Goal: Task Accomplishment & Management: Manage account settings

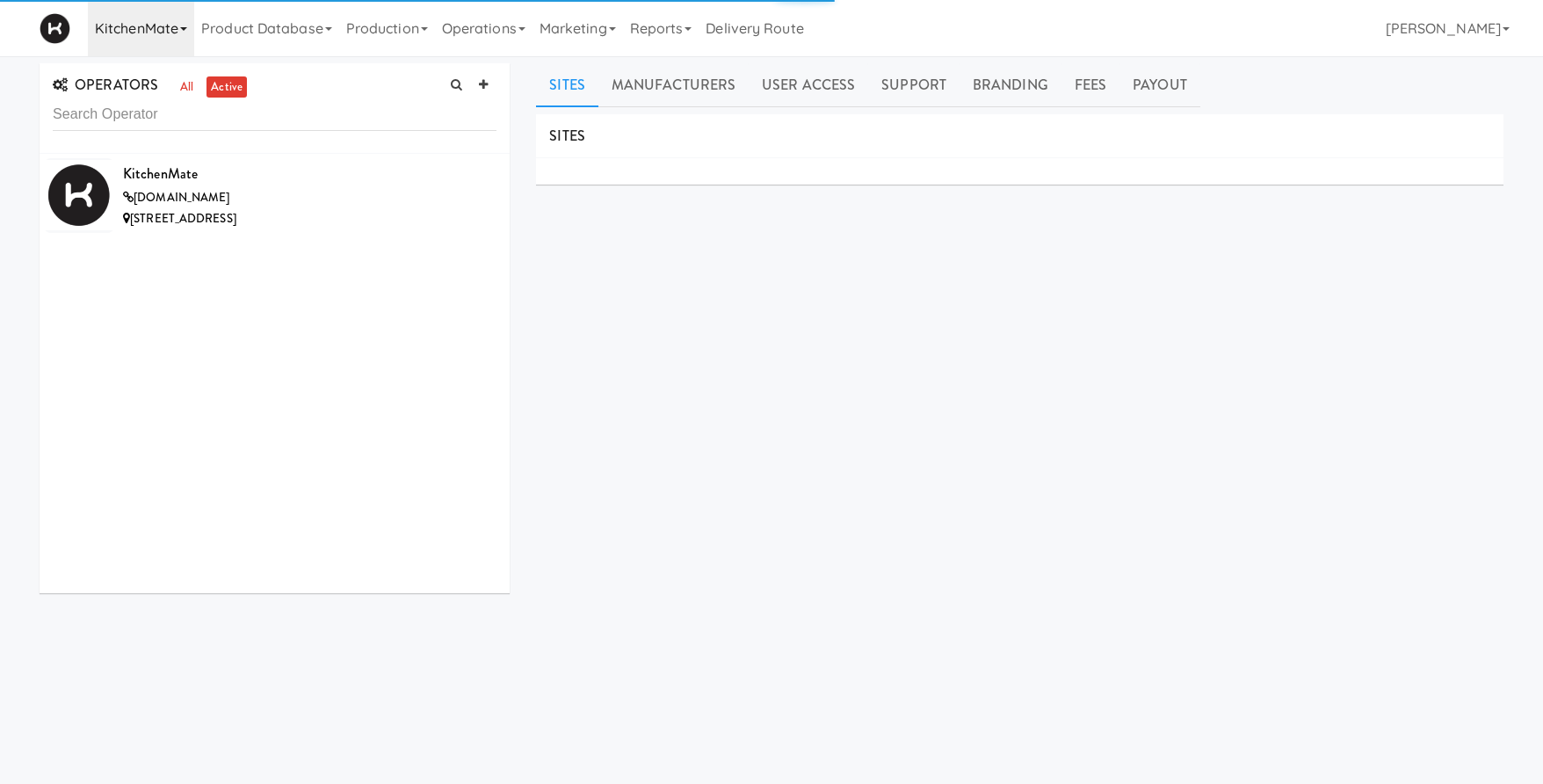
click at [142, 38] on link "KitchenMate" at bounding box center [140, 28] width 106 height 56
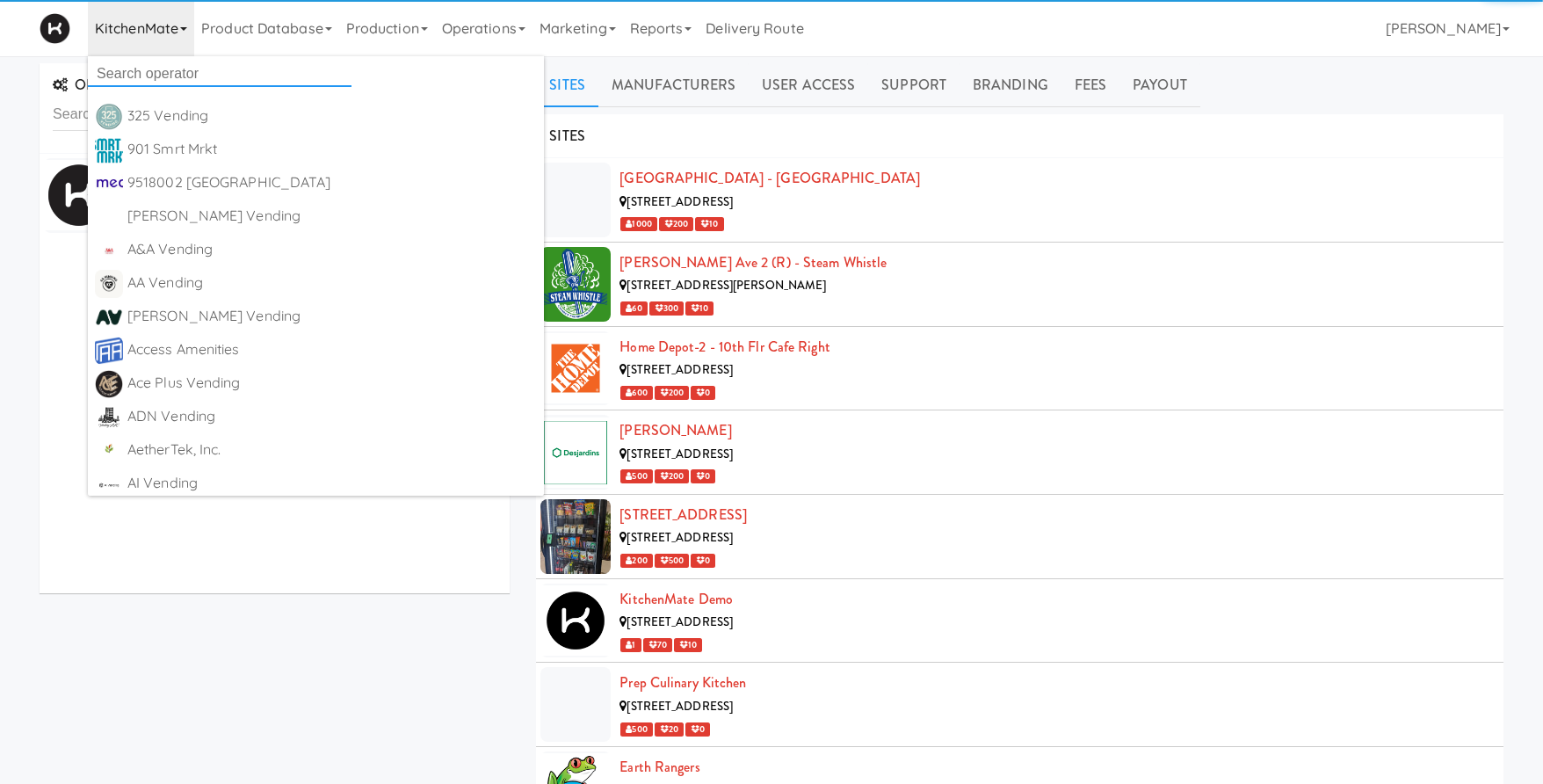
click at [161, 67] on input "text" at bounding box center [219, 73] width 264 height 26
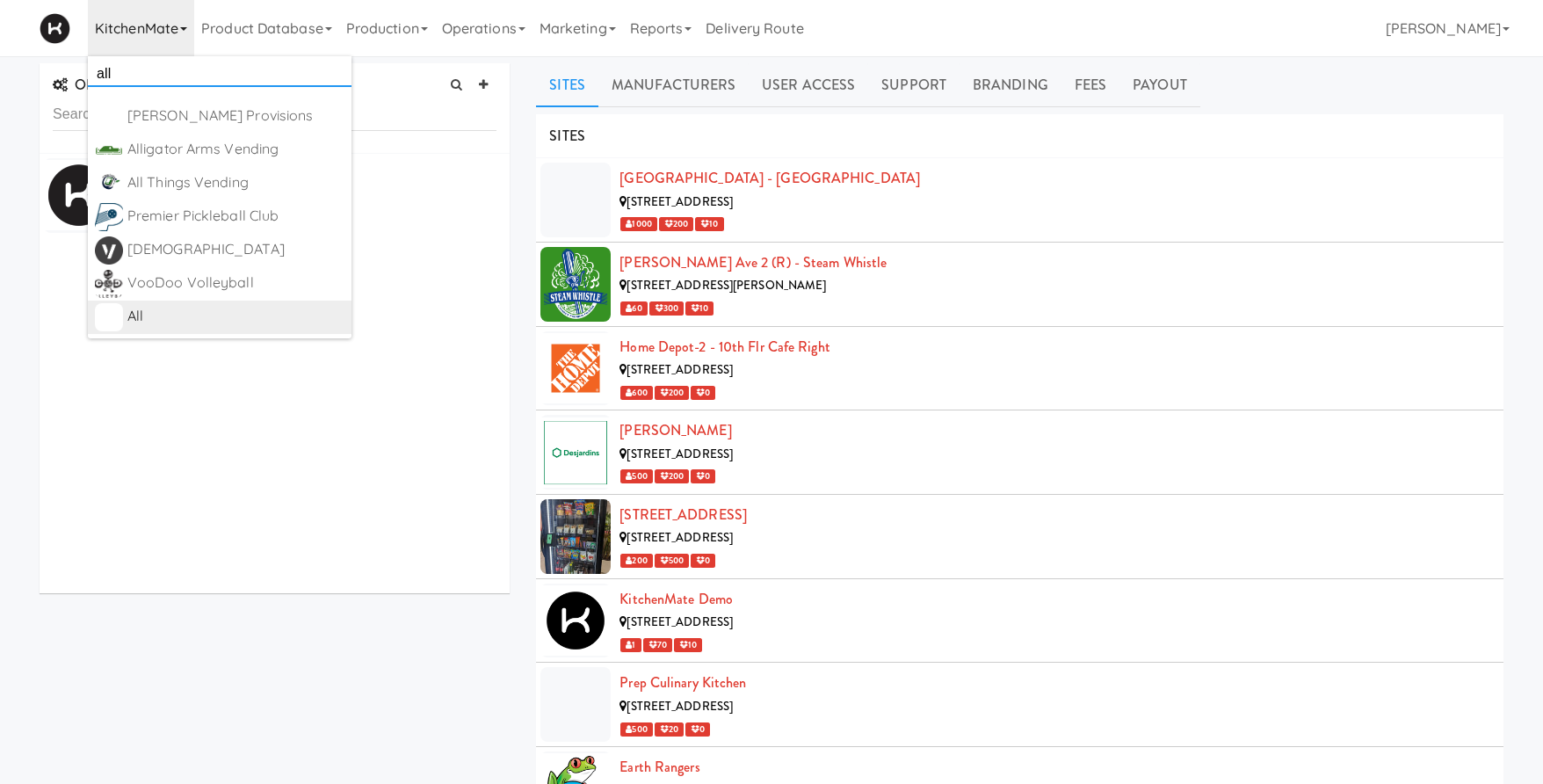
type input "all"
click at [175, 324] on div "All" at bounding box center [236, 316] width 217 height 26
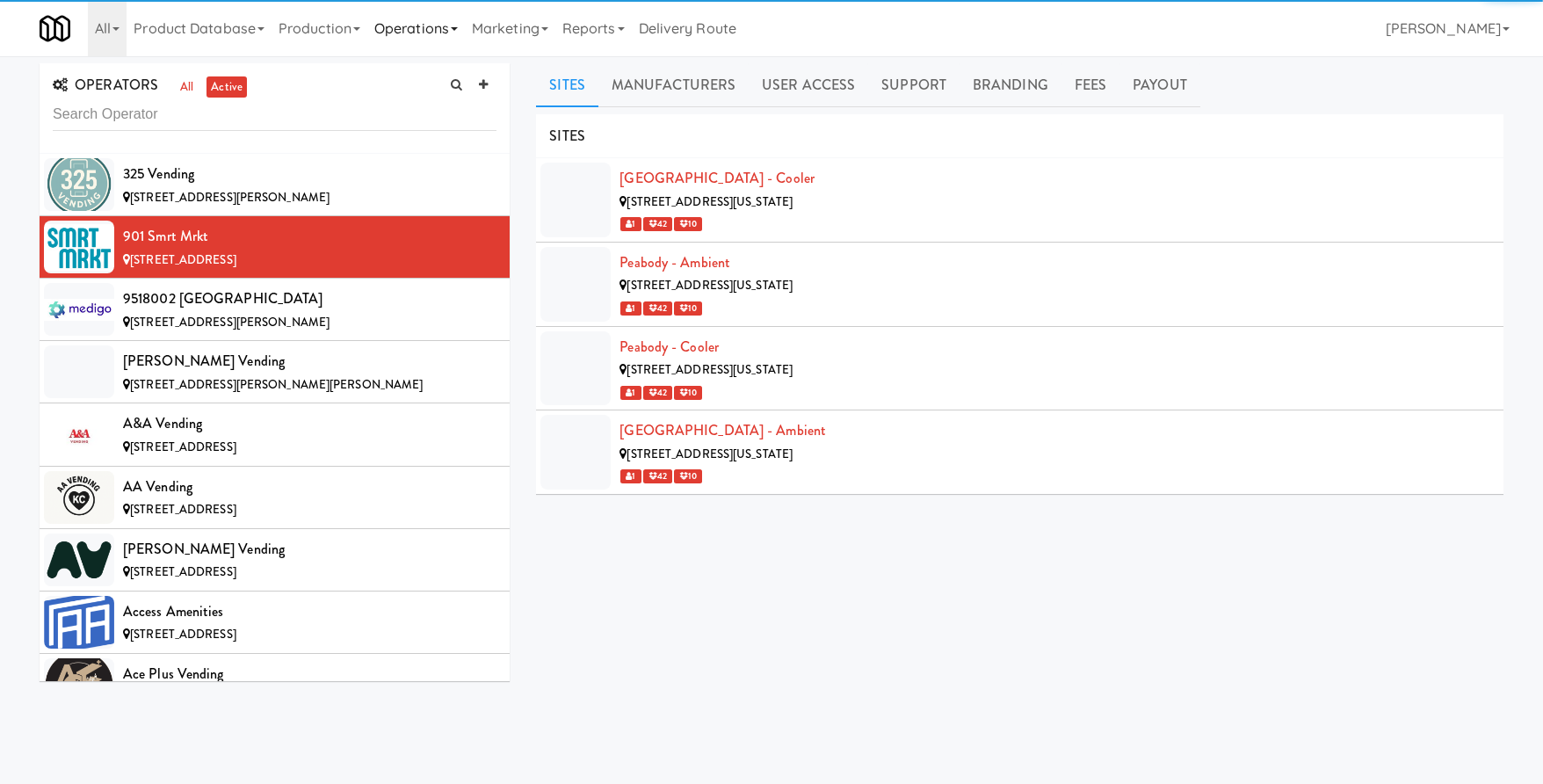
click at [395, 33] on link "Operations" at bounding box center [416, 28] width 97 height 56
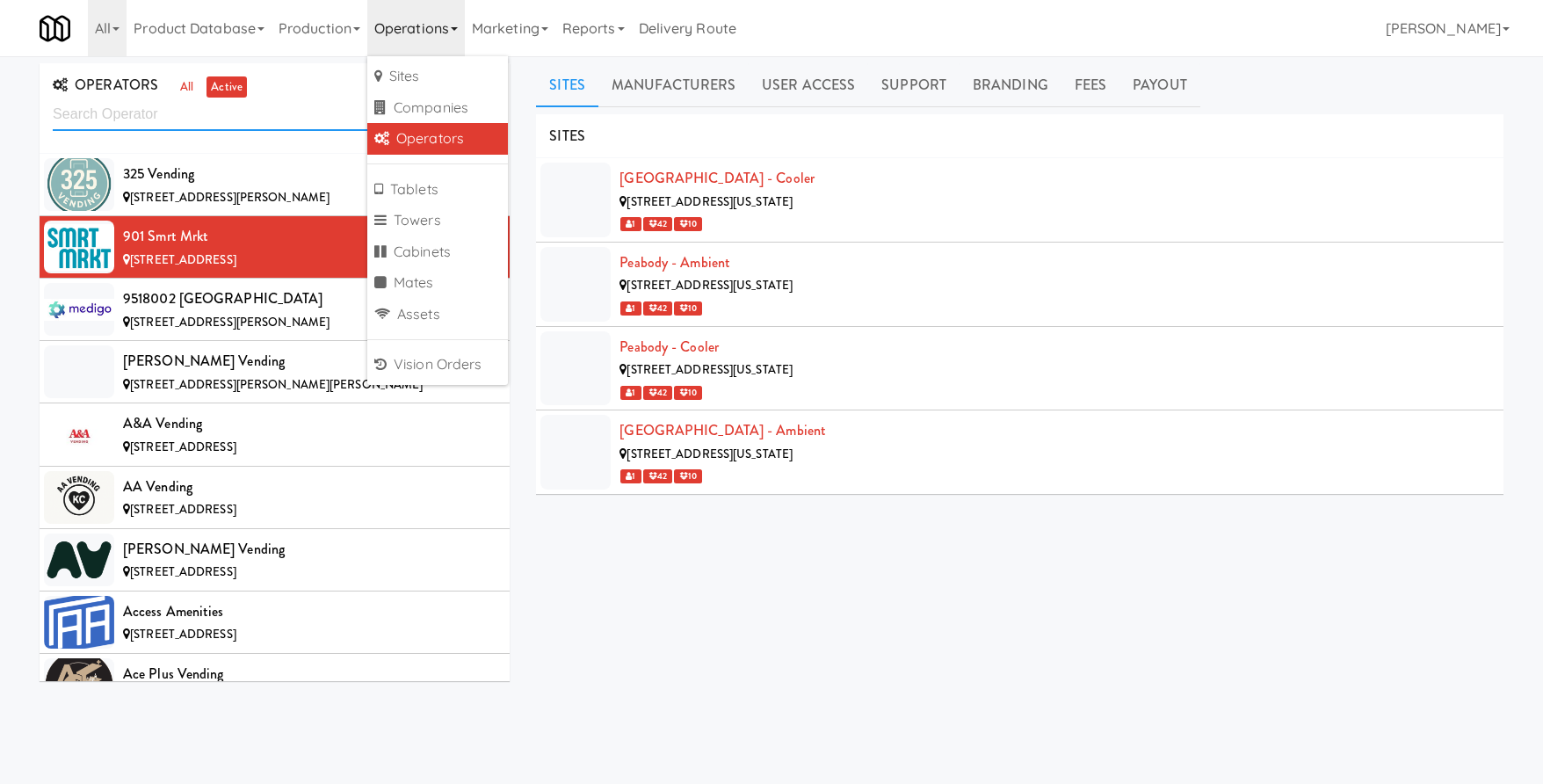
drag, startPoint x: 239, startPoint y: 129, endPoint x: 240, endPoint y: 120, distance: 9.1
click at [239, 128] on input "text" at bounding box center [274, 114] width 443 height 32
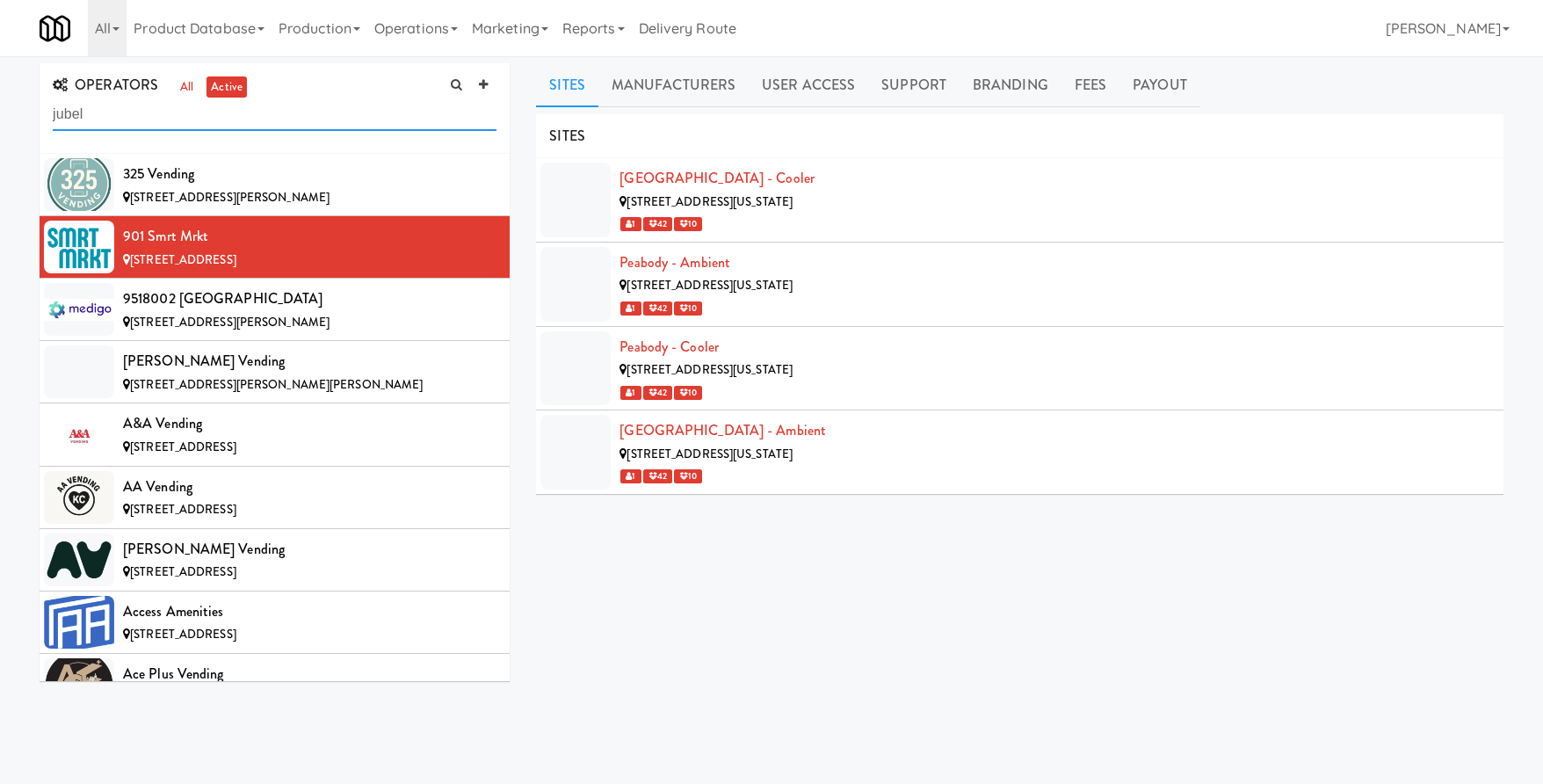
type input "jubel"
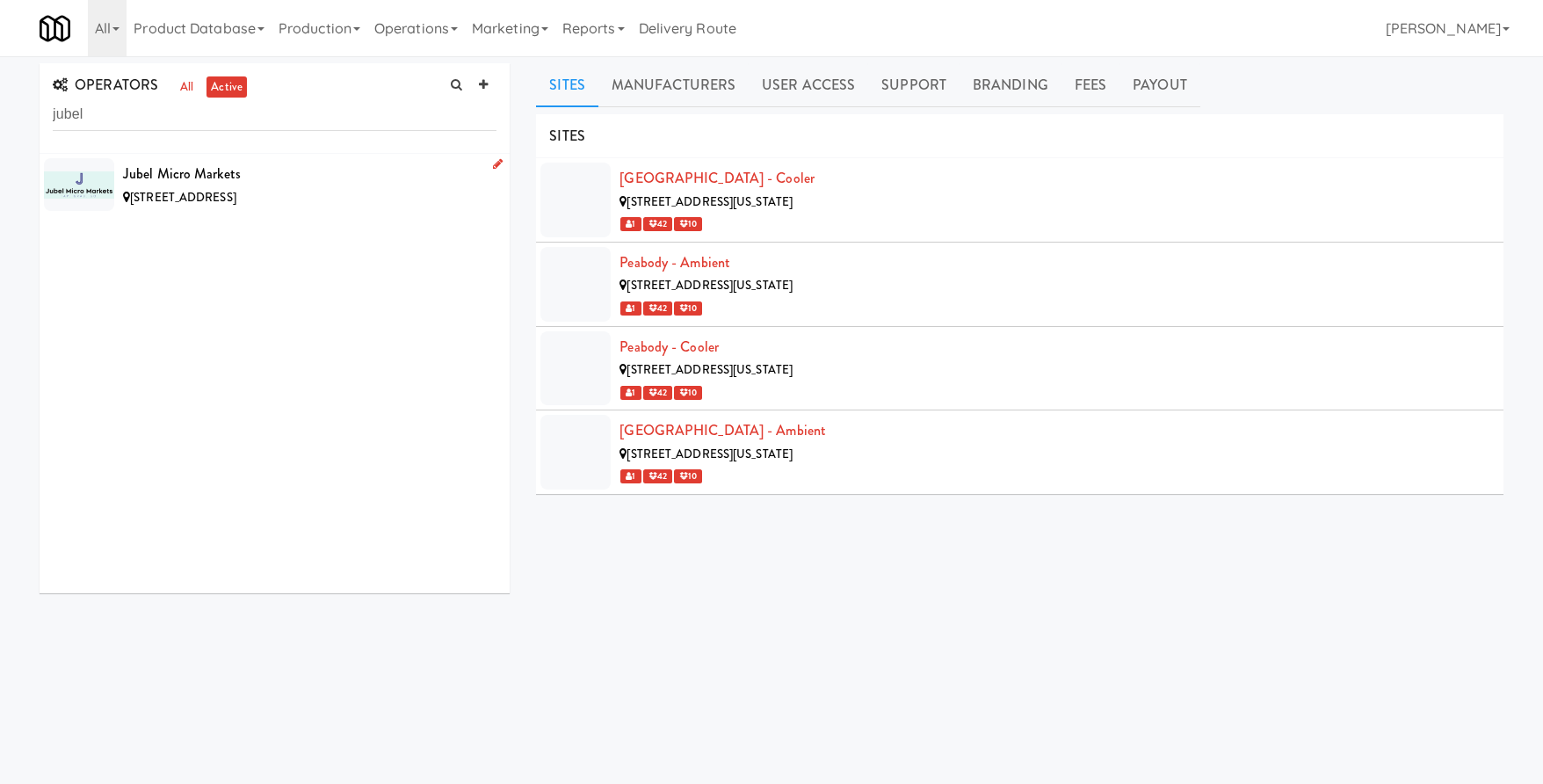
click at [330, 163] on div "Jubel Micro Markets" at bounding box center [310, 173] width 374 height 26
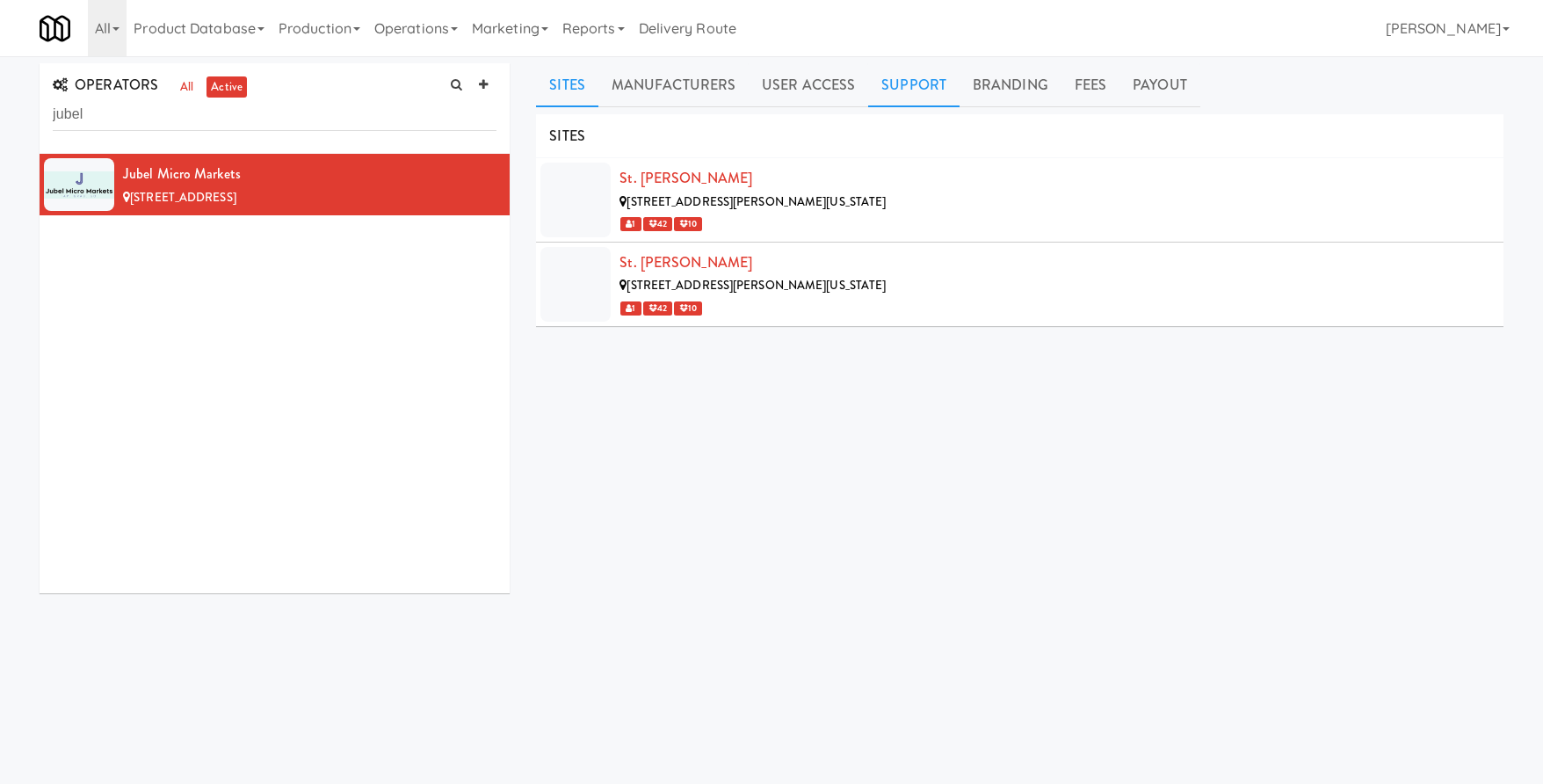
click at [914, 76] on link "Support" at bounding box center [914, 85] width 91 height 44
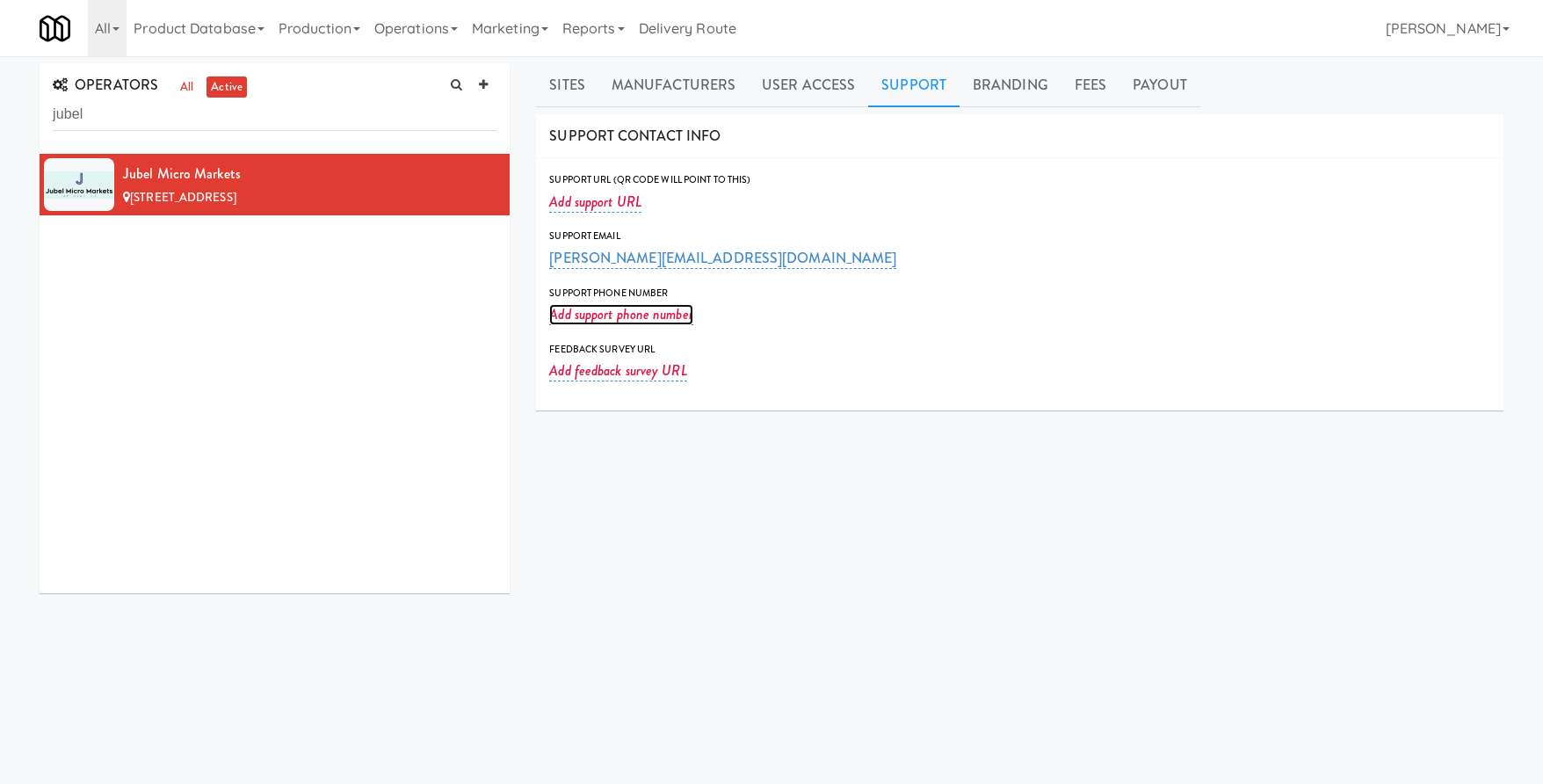
click at [611, 320] on link "Add support phone number" at bounding box center [620, 315] width 143 height 21
type input "3616497171"
drag, startPoint x: 744, startPoint y: 322, endPoint x: 761, endPoint y: 407, distance: 86.7
click at [744, 322] on span "Submit" at bounding box center [749, 316] width 12 height 12
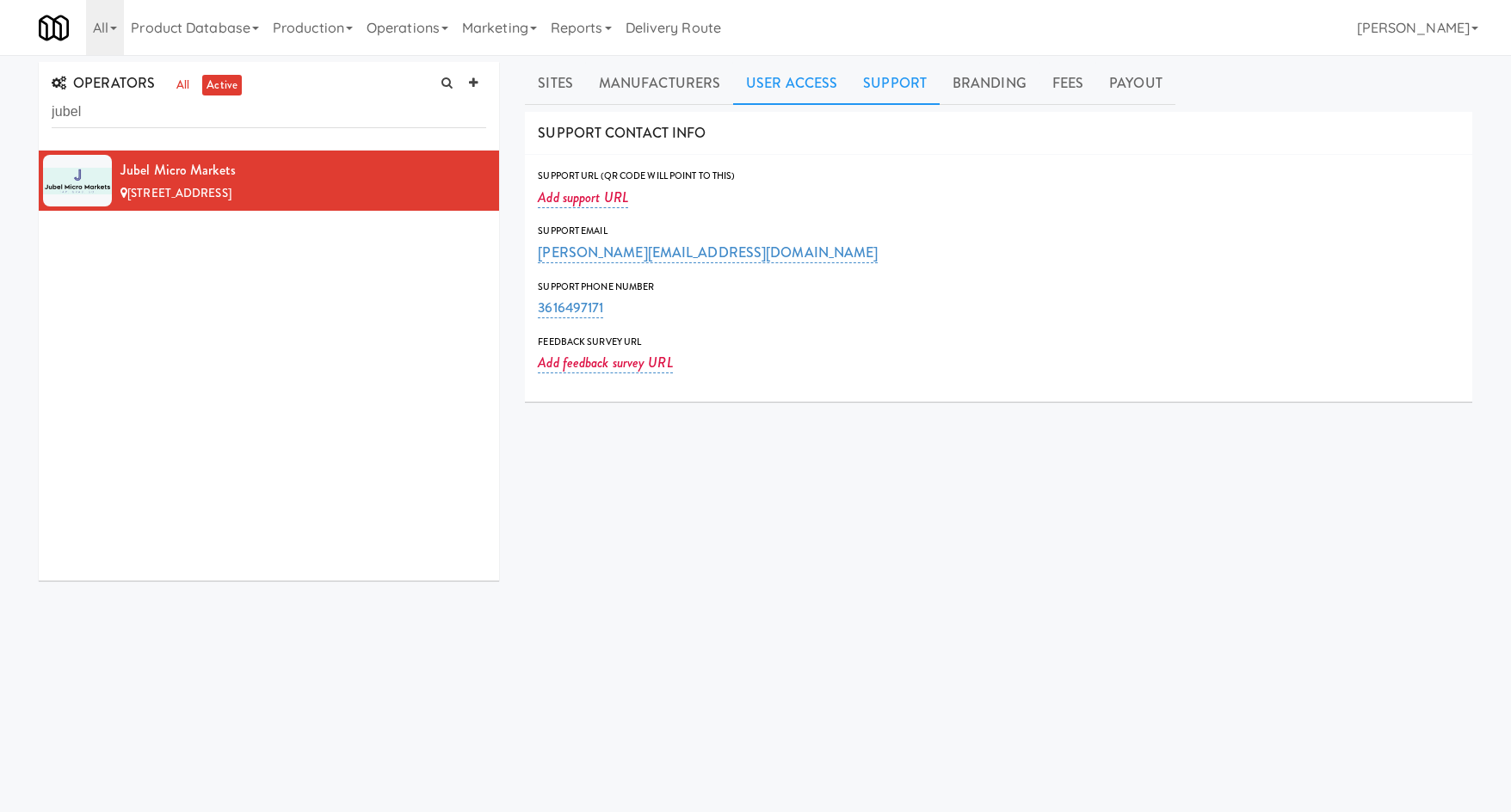
click at [770, 81] on link "User Access" at bounding box center [792, 83] width 117 height 43
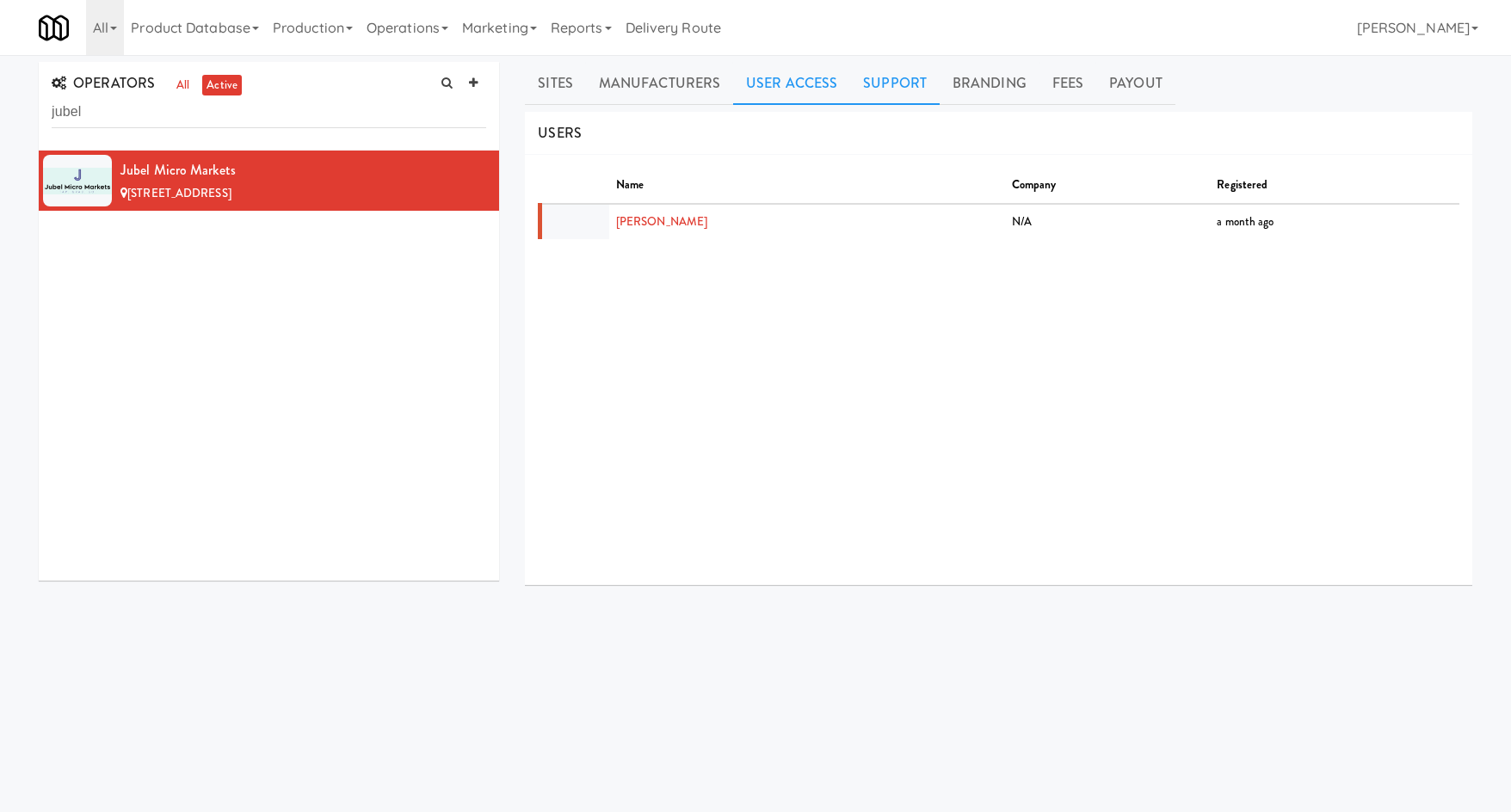
click at [883, 79] on link "Support" at bounding box center [895, 83] width 89 height 43
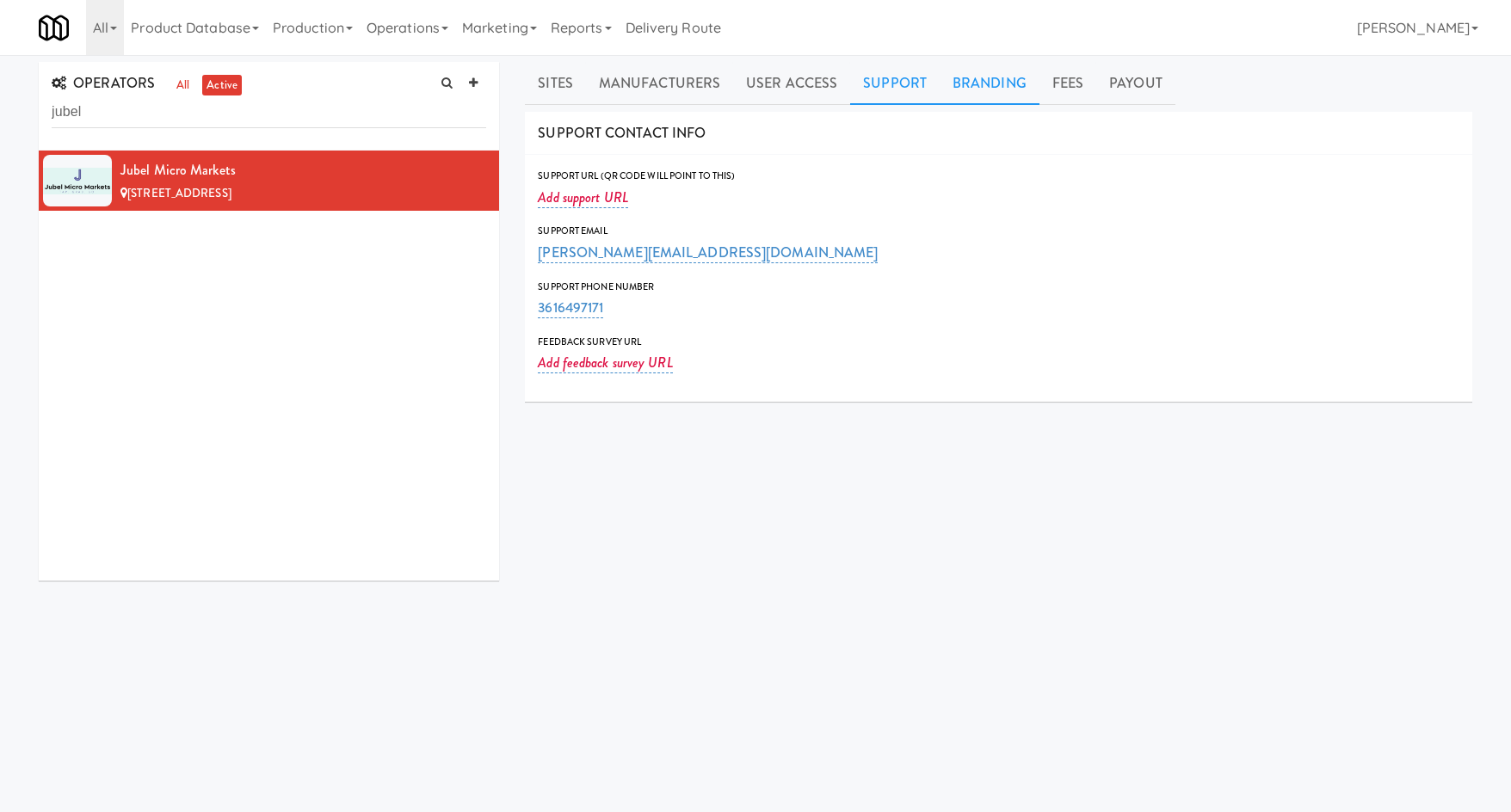
click at [966, 88] on link "Branding" at bounding box center [989, 83] width 100 height 43
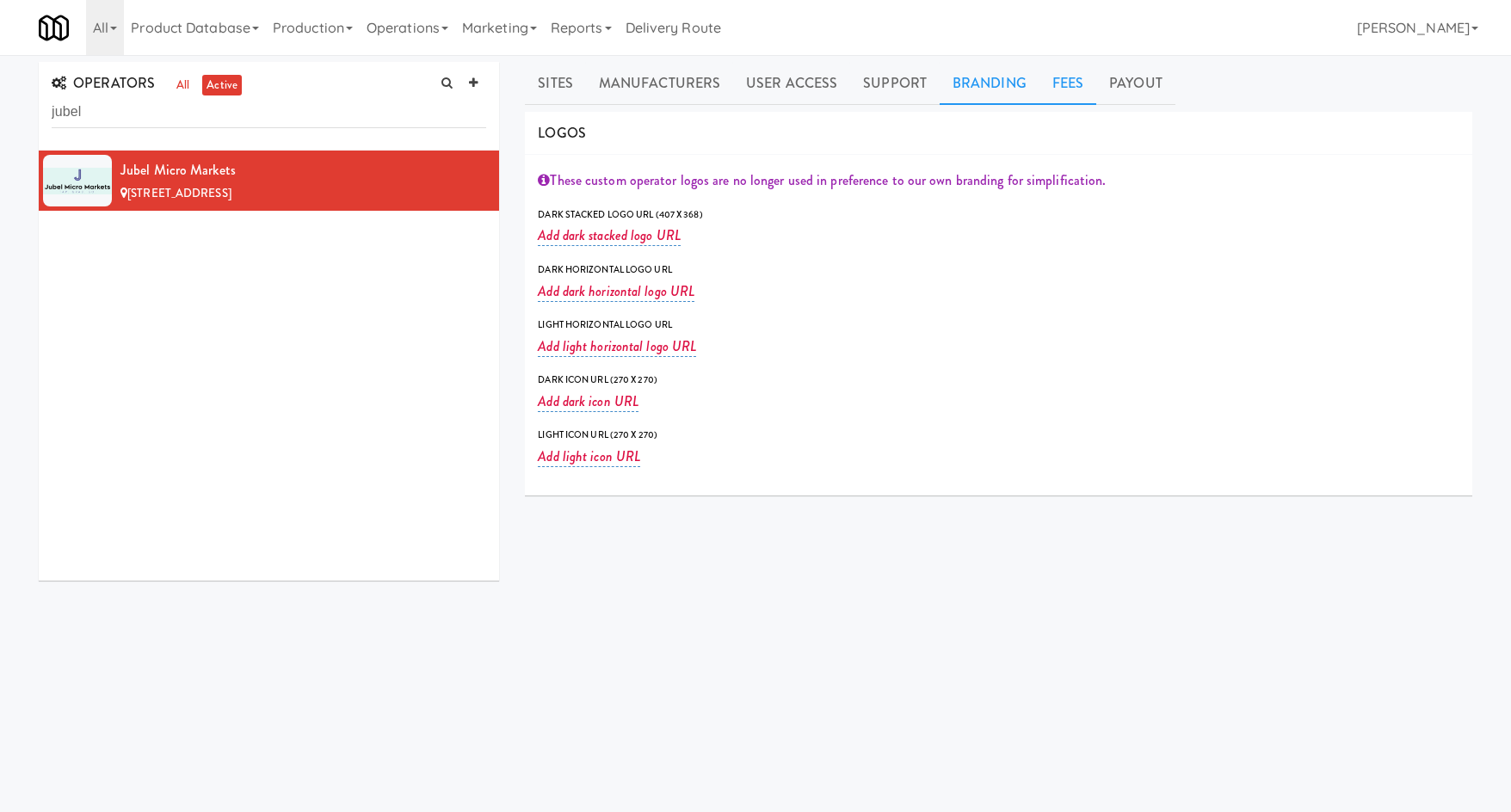
click at [1045, 80] on link "Fees" at bounding box center [1067, 83] width 57 height 43
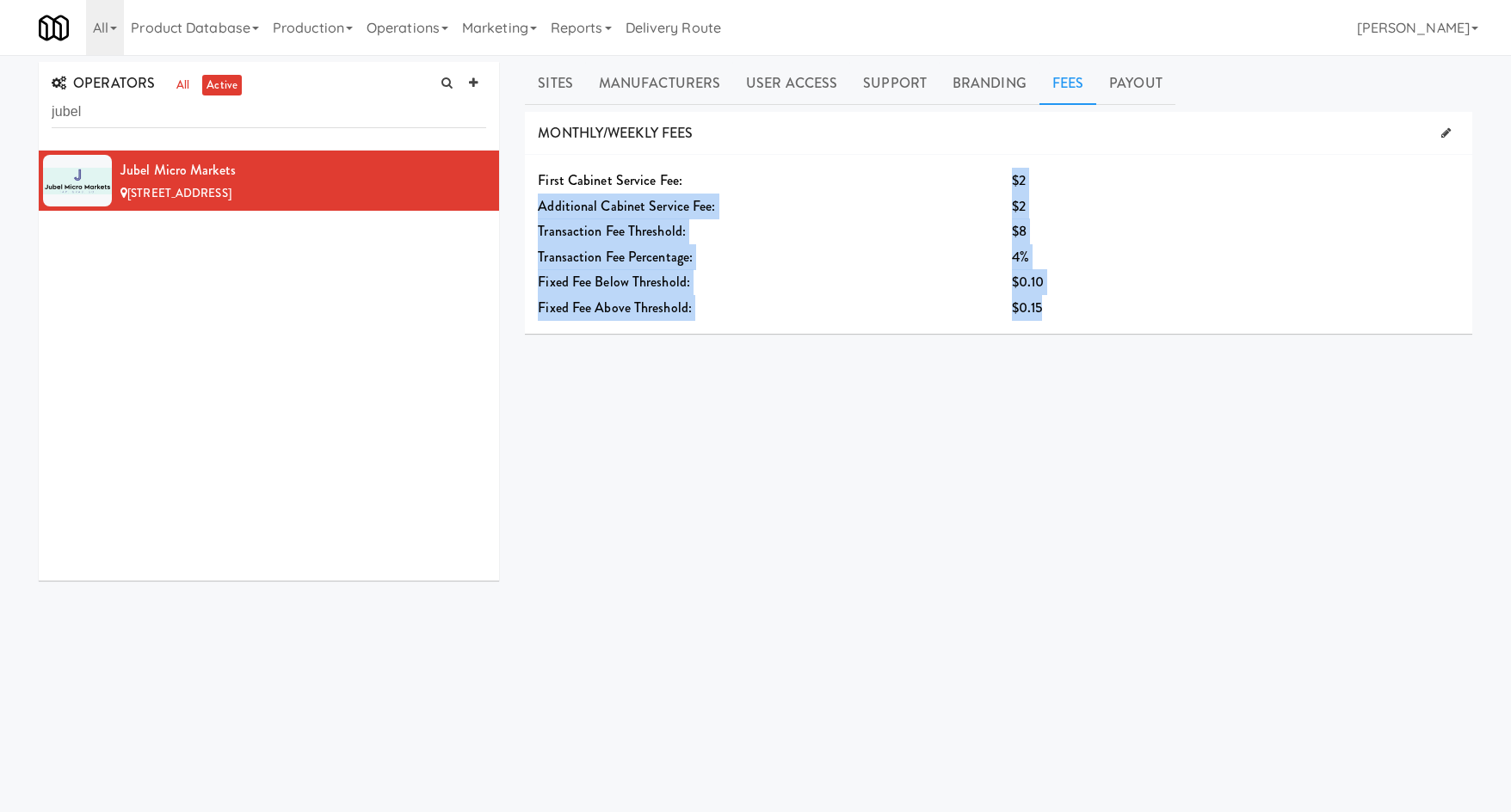
drag, startPoint x: 1006, startPoint y: 177, endPoint x: 1088, endPoint y: 318, distance: 163.1
click at [1088, 318] on div "First Cabinet Service Fee: $2 Additional Cabinet Service Fee: $2 Transaction Fe…" at bounding box center [999, 244] width 947 height 178
click at [1088, 318] on div "$0.15" at bounding box center [1235, 307] width 447 height 25
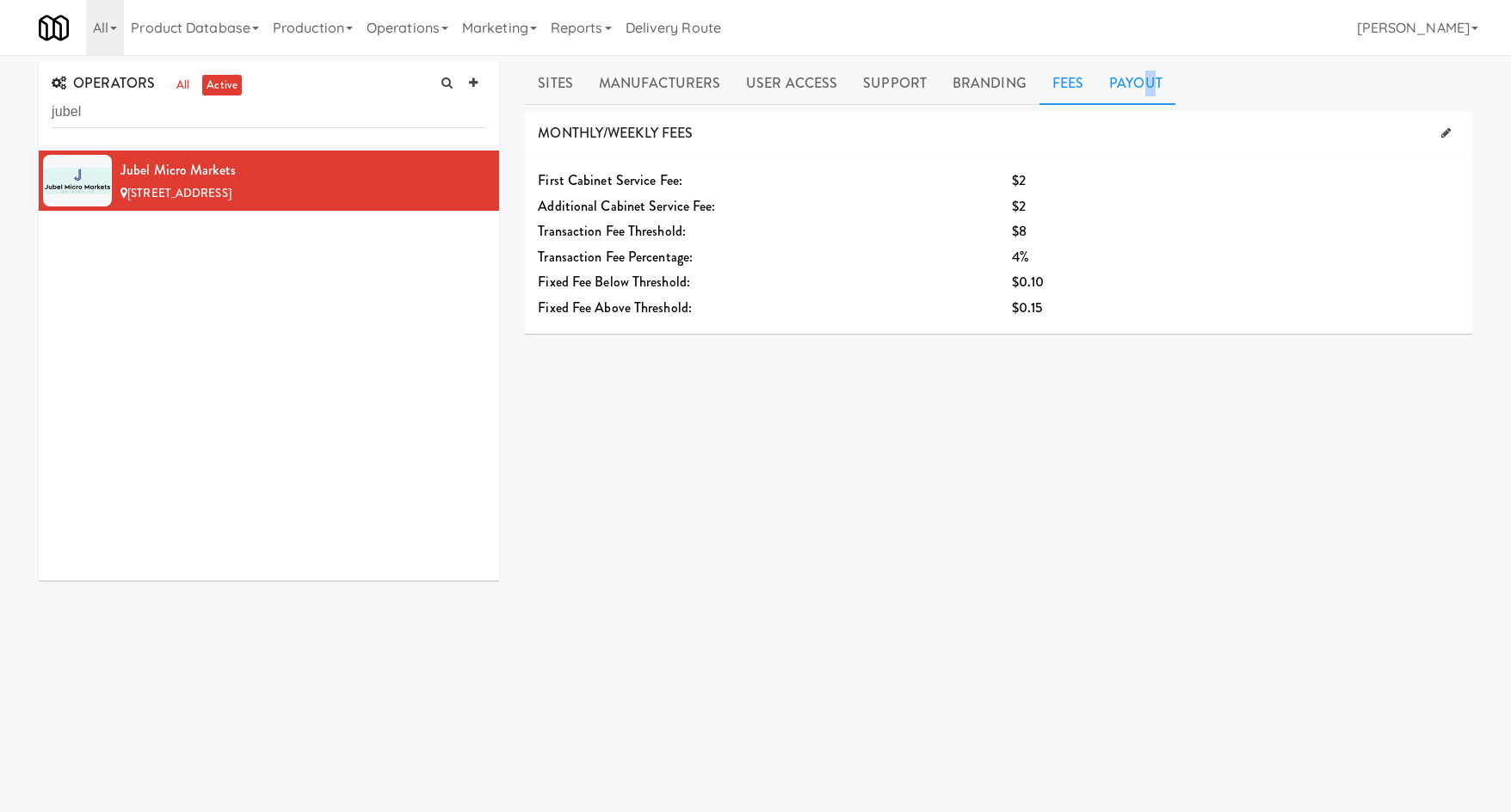
click at [1143, 89] on link "Payout" at bounding box center [1135, 83] width 79 height 43
